Goal: Task Accomplishment & Management: Complete application form

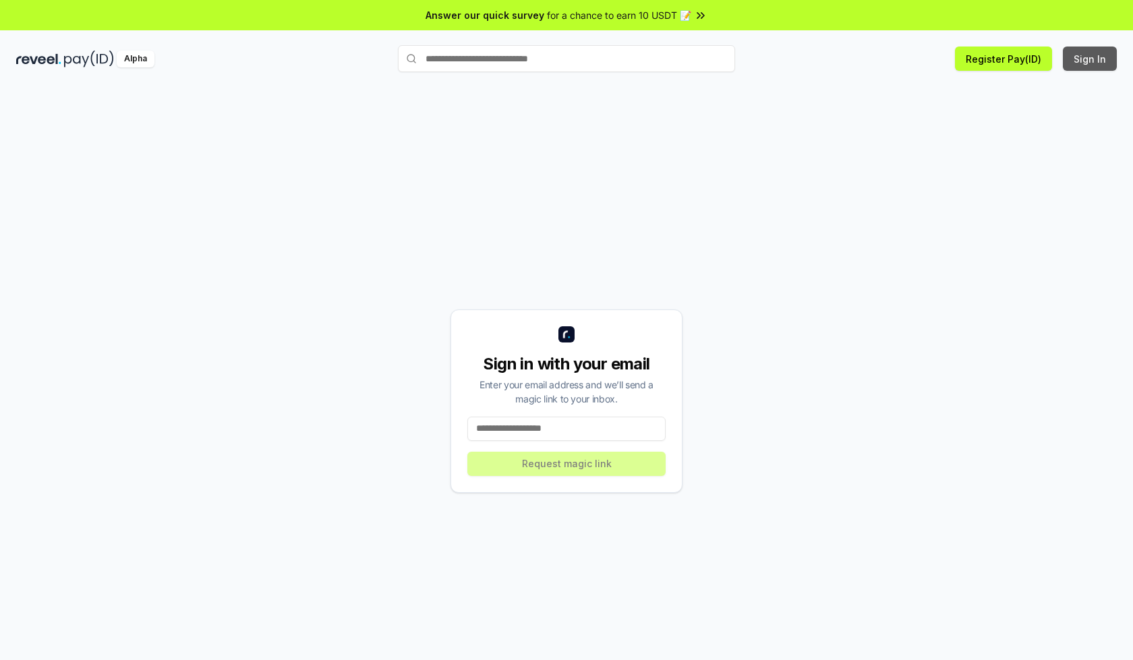
click at [1090, 59] on button "Sign In" at bounding box center [1089, 59] width 54 height 24
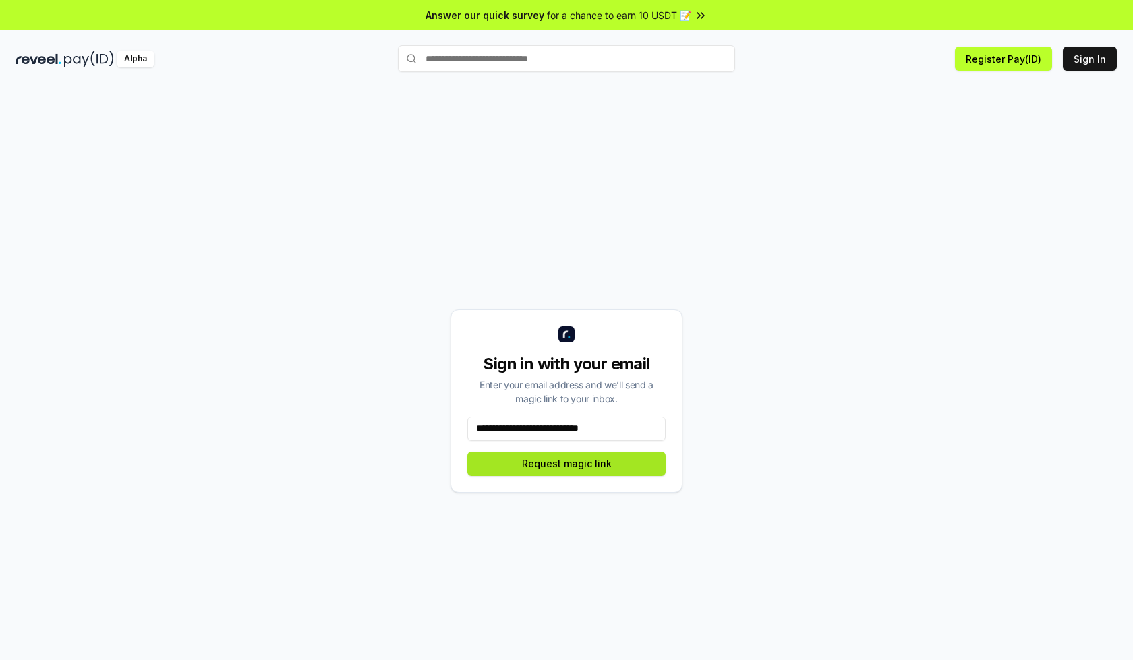
type input "**********"
click at [566, 463] on button "Request magic link" at bounding box center [566, 464] width 198 height 24
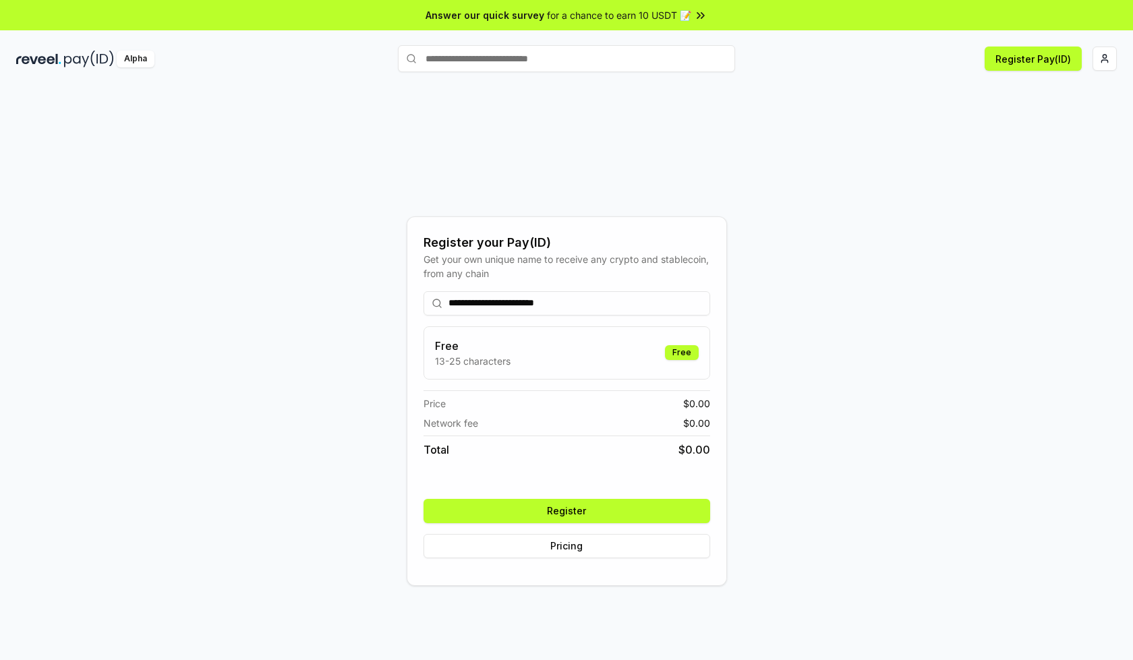
click at [566, 510] on button "Register" at bounding box center [566, 511] width 287 height 24
